Goal: Task Accomplishment & Management: Use online tool/utility

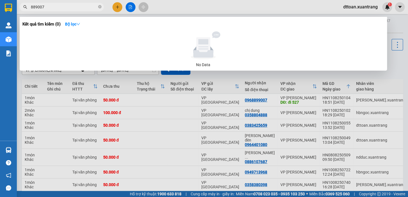
drag, startPoint x: 46, startPoint y: 7, endPoint x: 21, endPoint y: 14, distance: 25.7
click at [21, 12] on div "Kết quả [PERSON_NAME] ( 0 ) Bộ lọc No Data 889007" at bounding box center [54, 7] width 109 height 10
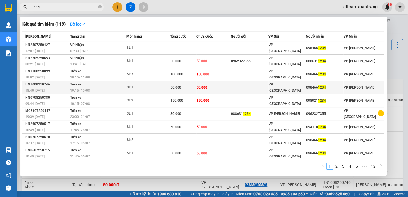
type input "1234"
click at [97, 86] on td "Trên xe 19:15 [DATE]" at bounding box center [98, 87] width 58 height 13
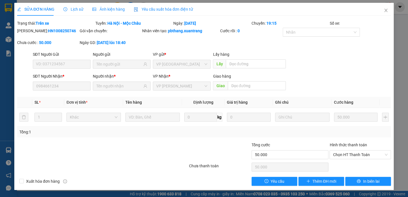
type input "0984661234"
type input "50.000"
click at [387, 11] on icon "close" at bounding box center [386, 10] width 4 height 4
